Goal: Check status: Check status

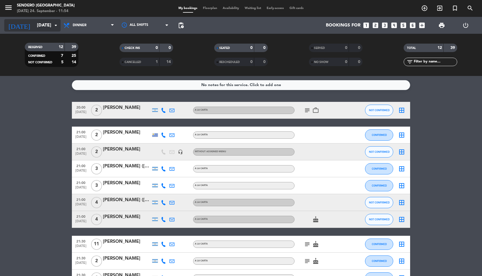
click at [52, 27] on input "[DATE]" at bounding box center [63, 25] width 59 height 11
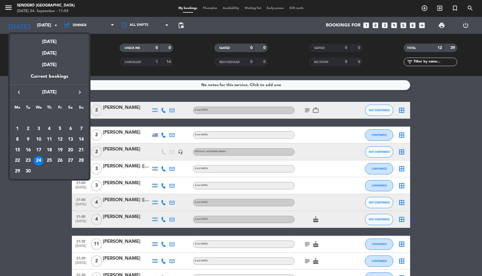
click at [57, 24] on div at bounding box center [241, 138] width 482 height 276
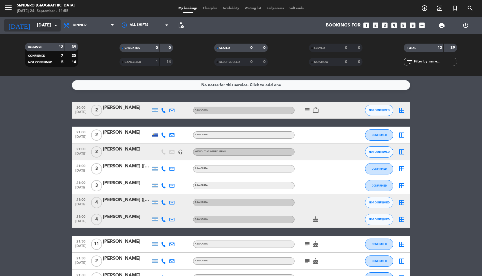
click at [54, 27] on icon "arrow_drop_down" at bounding box center [55, 25] width 7 height 7
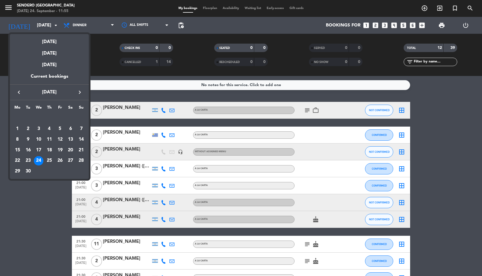
click at [56, 23] on div at bounding box center [241, 138] width 482 height 276
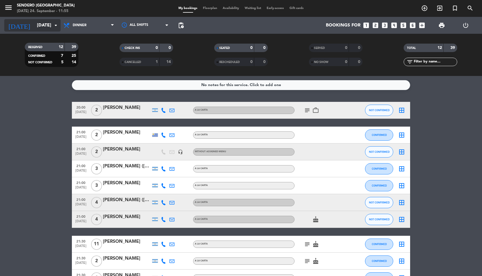
click at [44, 23] on input "[DATE]" at bounding box center [63, 25] width 59 height 11
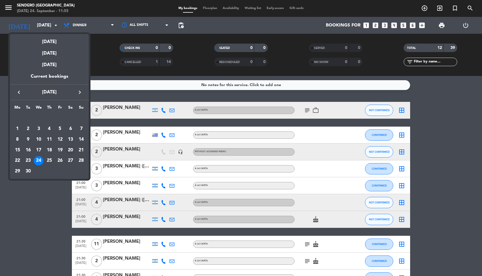
click at [75, 149] on div "20" at bounding box center [71, 151] width 10 height 10
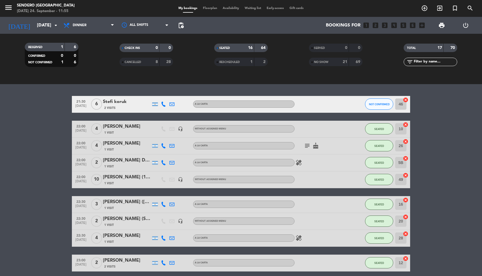
scroll to position [236, 0]
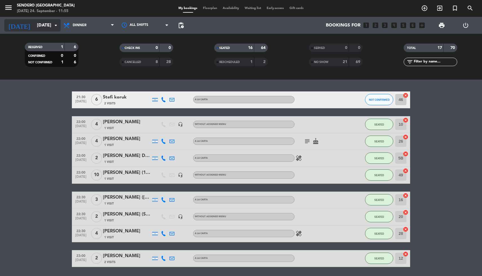
click at [54, 19] on div "[DATE] [DATE] arrow_drop_down" at bounding box center [32, 25] width 56 height 12
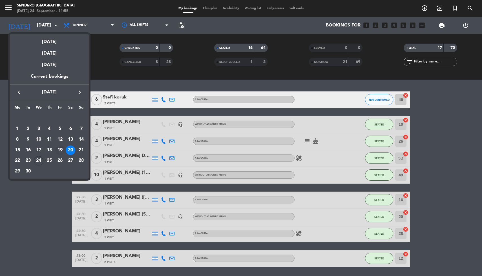
click at [61, 148] on div "19" at bounding box center [60, 151] width 10 height 10
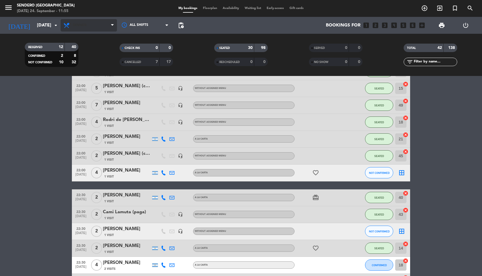
scroll to position [572, 0]
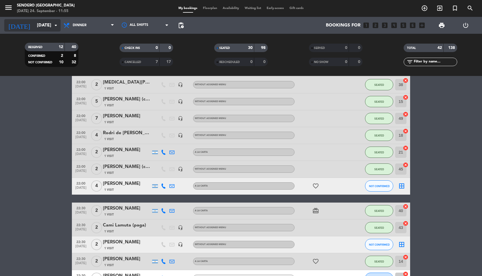
click at [56, 22] on input "[DATE]" at bounding box center [63, 25] width 59 height 11
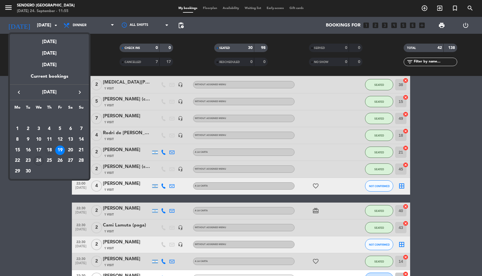
click at [50, 147] on div "18" at bounding box center [49, 151] width 10 height 10
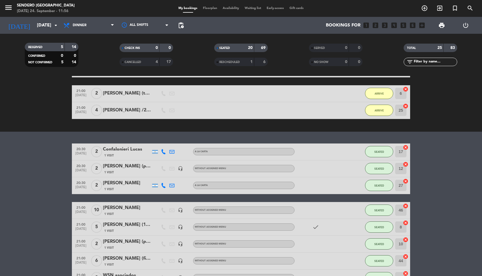
scroll to position [0, 0]
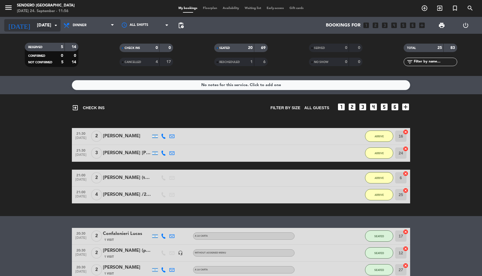
click at [55, 23] on icon "arrow_drop_down" at bounding box center [55, 25] width 7 height 7
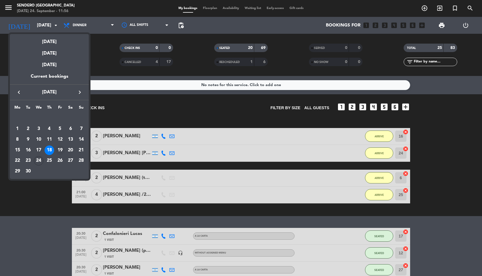
click at [58, 149] on div "19" at bounding box center [60, 151] width 10 height 10
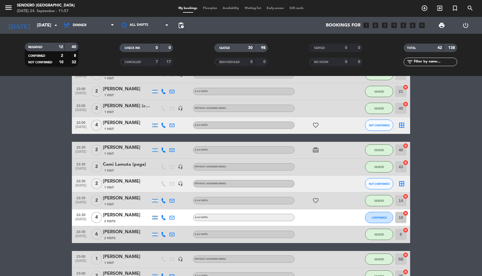
scroll to position [669, 0]
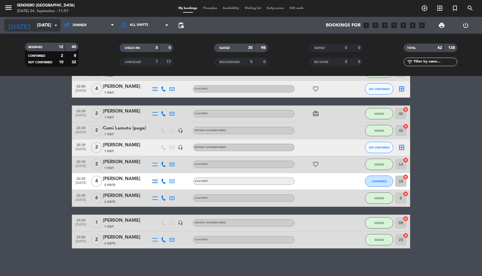
click at [55, 22] on input "[DATE]" at bounding box center [63, 25] width 59 height 11
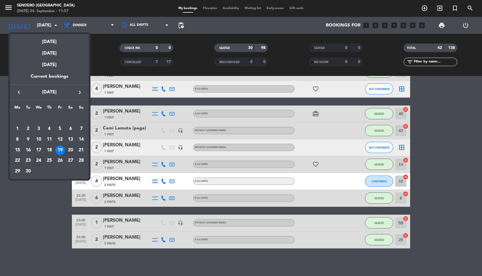
click at [68, 149] on div "20" at bounding box center [71, 151] width 10 height 10
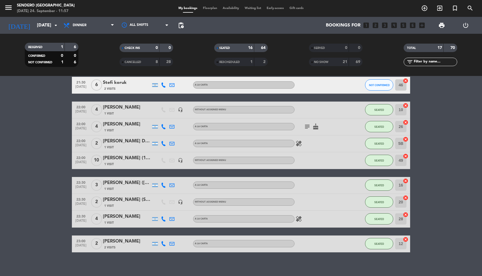
scroll to position [255, 0]
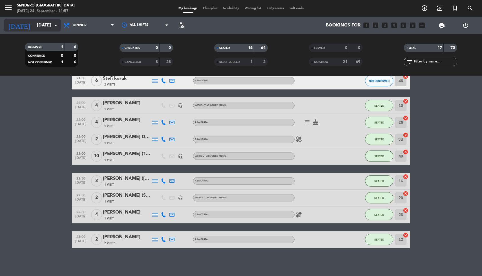
click at [58, 22] on icon "arrow_drop_down" at bounding box center [55, 25] width 7 height 7
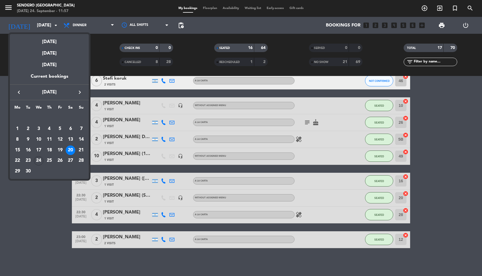
click at [54, 24] on div at bounding box center [241, 138] width 482 height 276
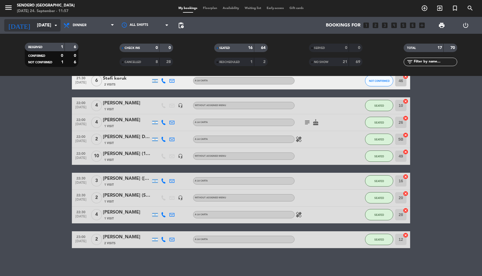
click at [52, 26] on input "[DATE]" at bounding box center [63, 25] width 59 height 11
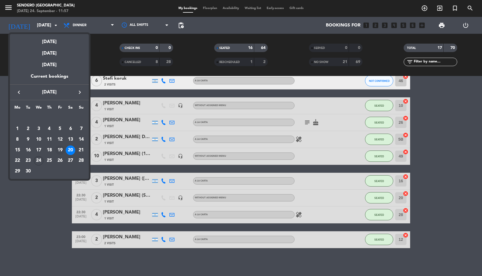
click at [62, 151] on div "19" at bounding box center [60, 151] width 10 height 10
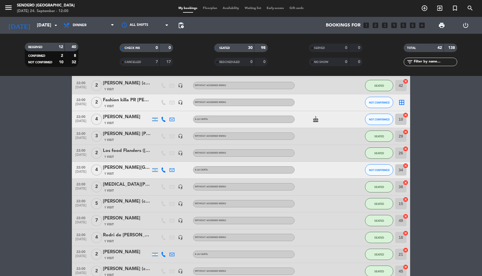
scroll to position [388, 0]
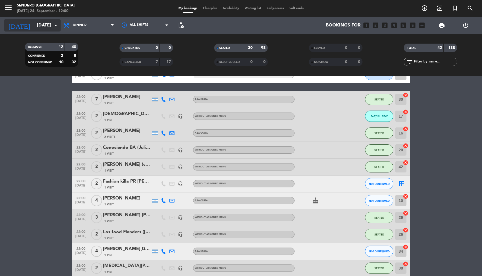
click at [57, 26] on icon "arrow_drop_down" at bounding box center [55, 25] width 7 height 7
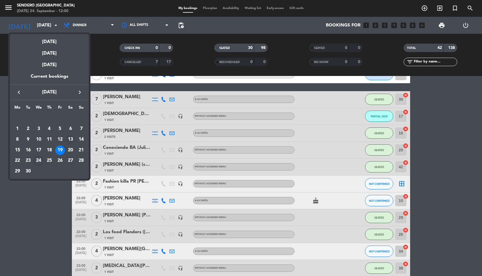
click at [70, 139] on div "13" at bounding box center [71, 140] width 10 height 10
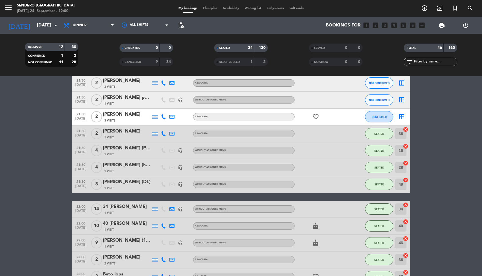
scroll to position [380, 0]
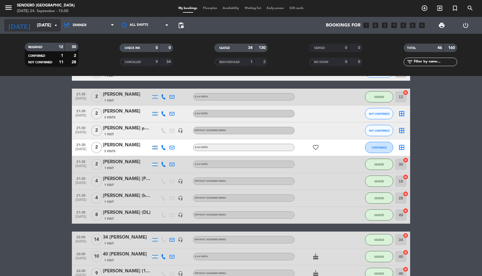
click at [51, 26] on input "[DATE]" at bounding box center [63, 25] width 59 height 11
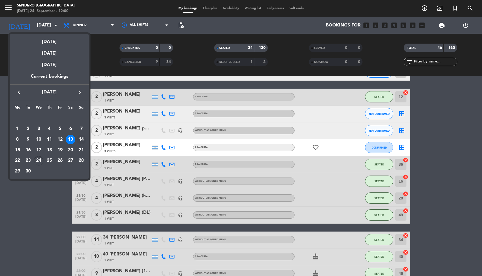
click at [79, 137] on div "14" at bounding box center [81, 140] width 10 height 10
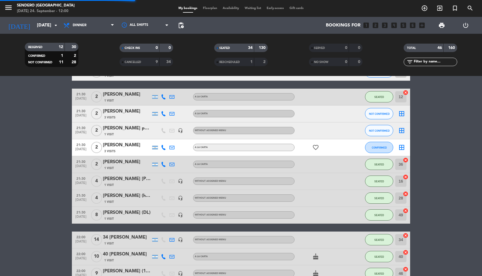
scroll to position [0, 0]
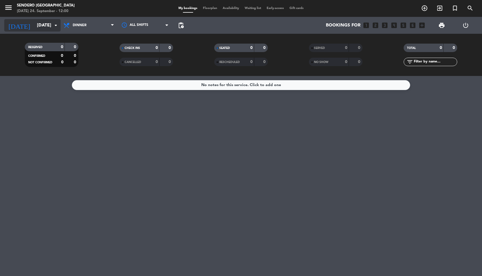
click at [53, 24] on icon "arrow_drop_down" at bounding box center [55, 25] width 7 height 7
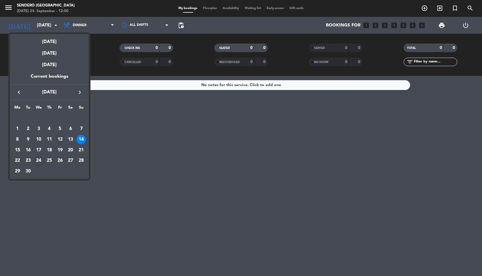
click at [57, 138] on div "12" at bounding box center [60, 140] width 10 height 10
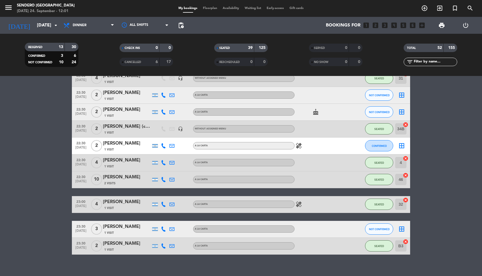
scroll to position [835, 0]
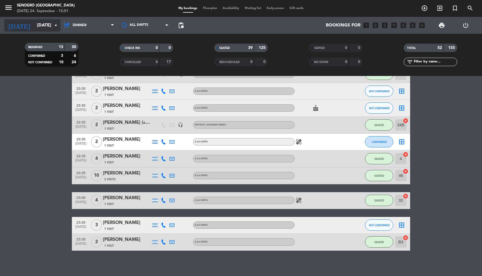
click at [52, 26] on input "[DATE]" at bounding box center [63, 25] width 59 height 11
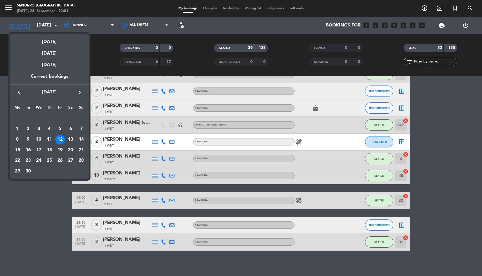
click at [61, 150] on div "19" at bounding box center [60, 151] width 10 height 10
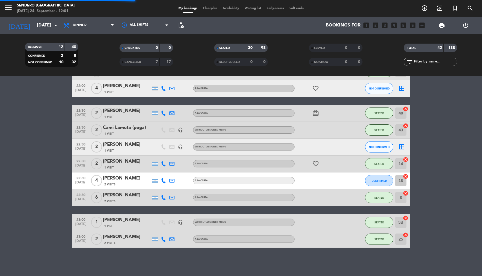
scroll to position [669, 0]
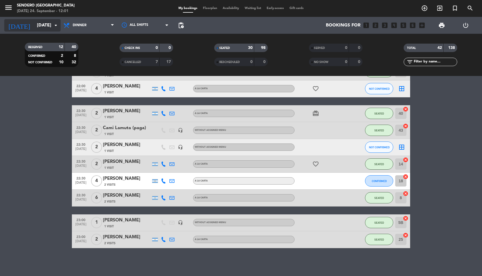
click at [48, 22] on input "[DATE]" at bounding box center [63, 25] width 59 height 11
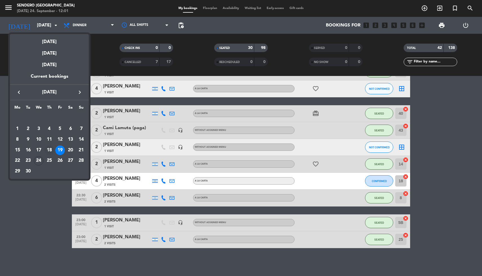
click at [48, 150] on div "18" at bounding box center [49, 151] width 10 height 10
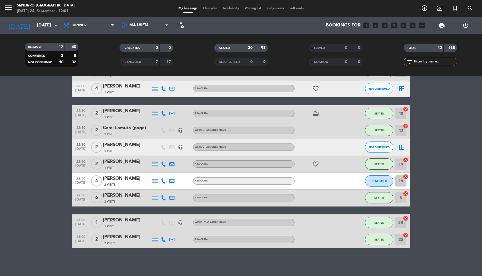
type input "[DATE]"
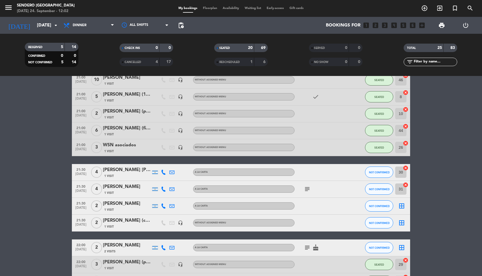
scroll to position [216, 0]
